Goal: Find specific fact: Find specific fact

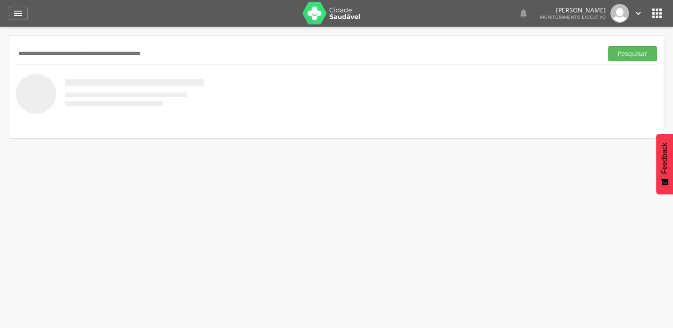
click at [66, 49] on input "text" at bounding box center [307, 53] width 583 height 15
type input "**********"
click at [608, 46] on button "Pesquisar" at bounding box center [632, 53] width 49 height 15
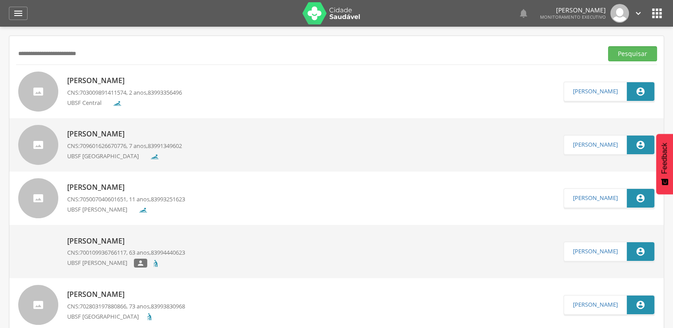
click at [130, 81] on p "[PERSON_NAME]" at bounding box center [124, 81] width 115 height 10
type input "**********"
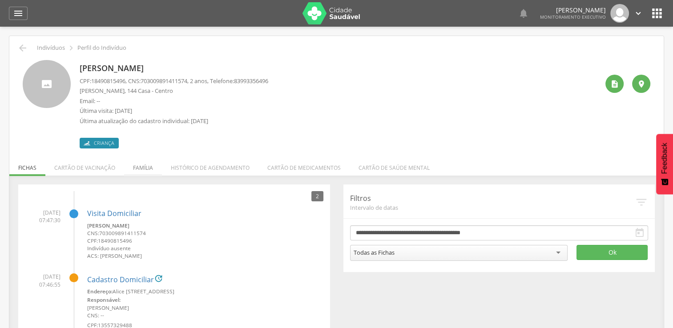
click at [142, 165] on li "Família" at bounding box center [143, 165] width 38 height 21
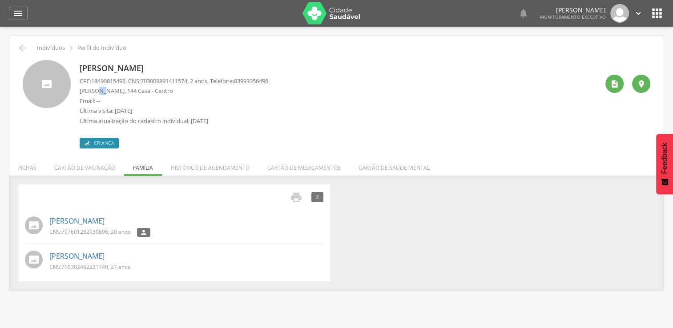
drag, startPoint x: 95, startPoint y: 90, endPoint x: 101, endPoint y: 90, distance: 6.2
click at [101, 90] on p "[PERSON_NAME], 144 Casa - Centro" at bounding box center [174, 91] width 189 height 8
drag, startPoint x: 101, startPoint y: 90, endPoint x: 152, endPoint y: 107, distance: 53.6
click at [152, 107] on p "Última visita: [DATE]" at bounding box center [174, 111] width 189 height 8
drag, startPoint x: 147, startPoint y: 79, endPoint x: 196, endPoint y: 82, distance: 48.5
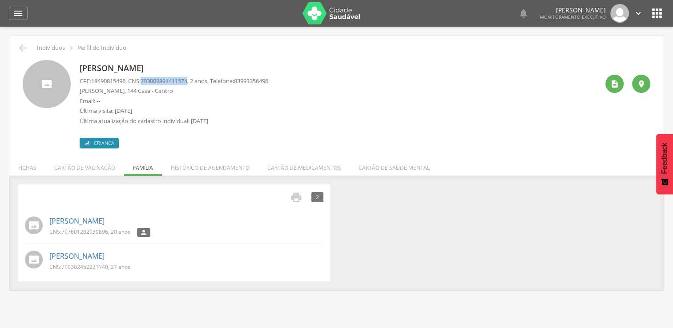
click at [196, 82] on p "CPF: 18490815496 , CNS: [PHONE_NUMBER] , 2 anos, Telefone: [PHONE_NUMBER]" at bounding box center [174, 81] width 189 height 8
copy span "703009891411574"
